Goal: Check status: Check status

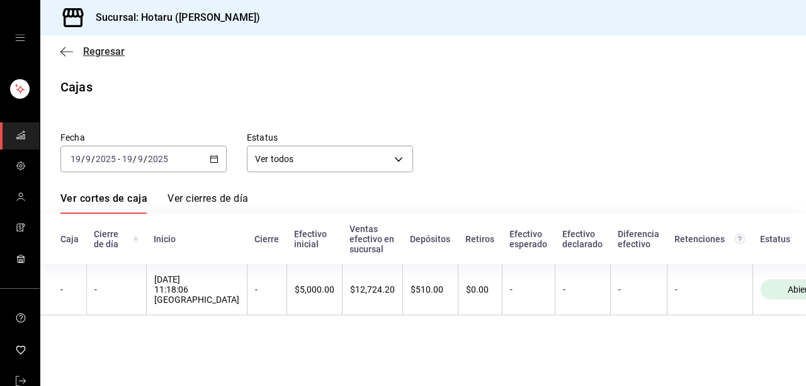
click at [72, 52] on icon "button" at bounding box center [66, 51] width 13 height 11
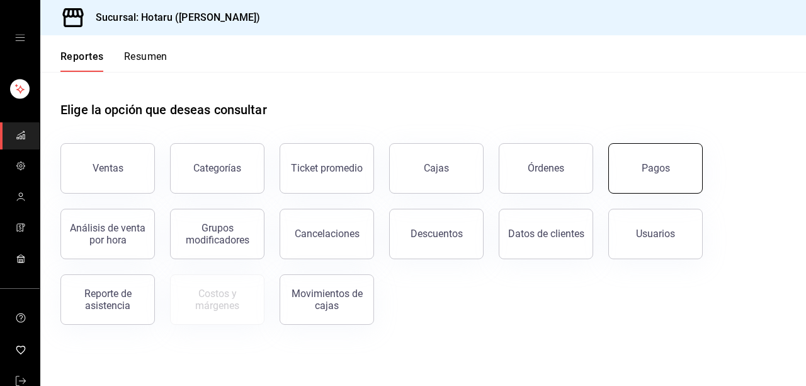
click at [635, 178] on button "Pagos" at bounding box center [656, 168] width 94 height 50
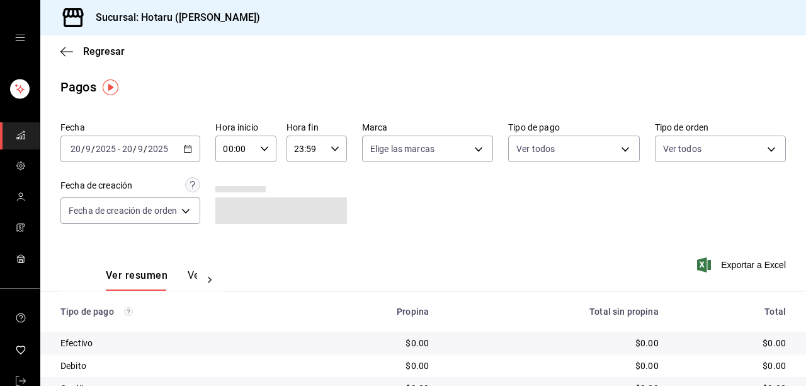
drag, startPoint x: 179, startPoint y: 149, endPoint x: 193, endPoint y: 146, distance: 14.2
click at [192, 146] on icon "button" at bounding box center [187, 148] width 9 height 9
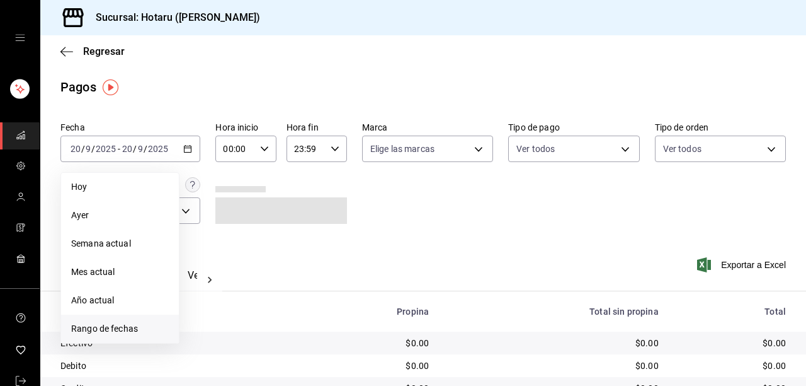
click at [119, 328] on span "Rango de fechas" at bounding box center [120, 328] width 98 height 13
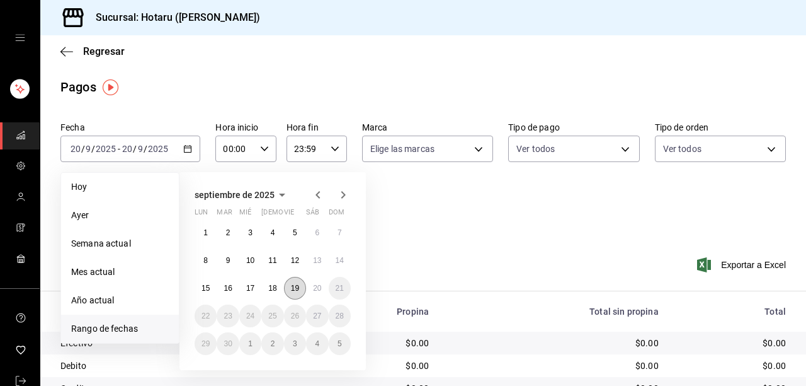
click at [302, 284] on button "19" at bounding box center [295, 288] width 22 height 23
click at [314, 285] on abbr "20" at bounding box center [317, 287] width 8 height 9
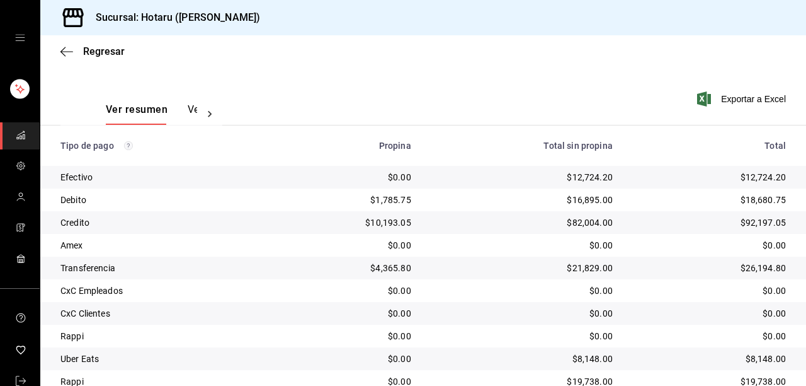
scroll to position [216, 0]
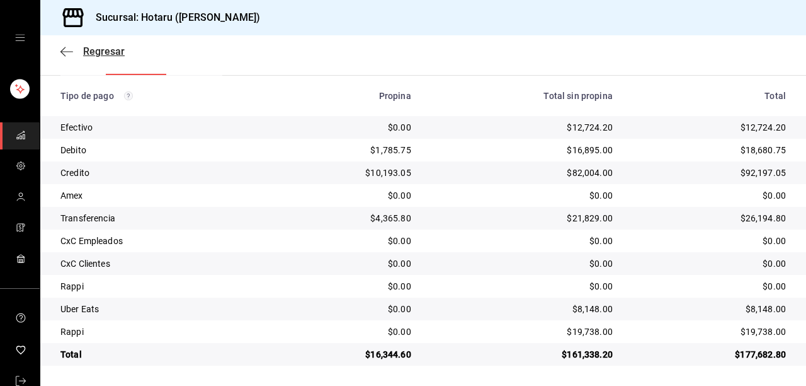
click at [78, 52] on span "Regresar" at bounding box center [92, 51] width 64 height 12
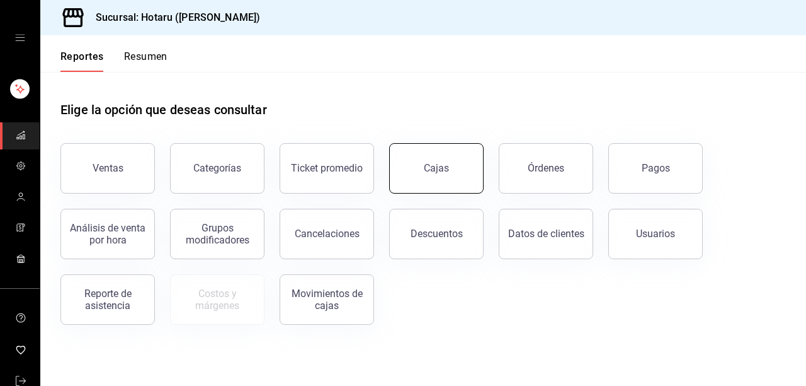
click at [420, 161] on link "Cajas" at bounding box center [436, 168] width 94 height 50
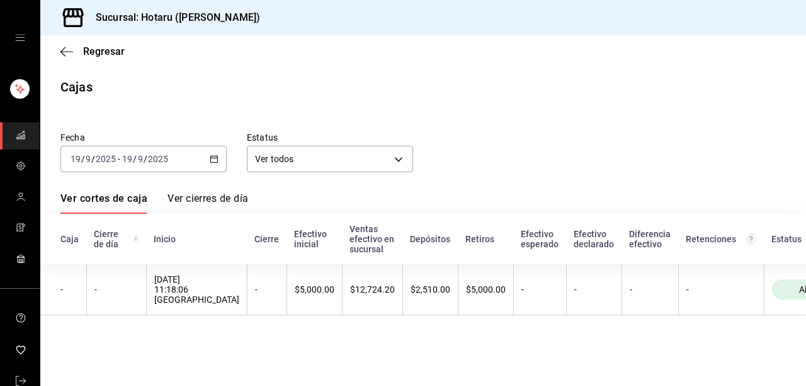
click at [214, 159] on icon "button" at bounding box center [214, 158] width 9 height 9
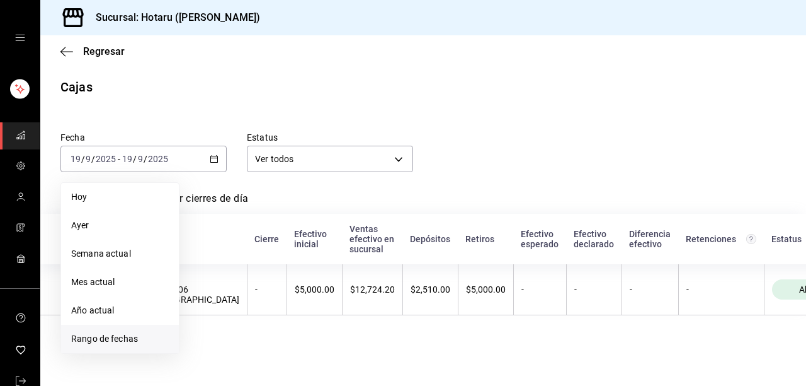
click at [132, 339] on span "Rango de fechas" at bounding box center [120, 338] width 98 height 13
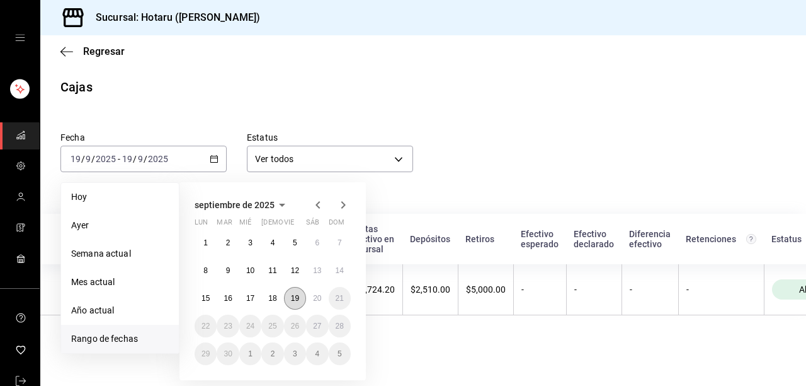
click at [300, 297] on button "19" at bounding box center [295, 298] width 22 height 23
click at [314, 297] on abbr "20" at bounding box center [317, 298] width 8 height 9
